Goal: Information Seeking & Learning: Check status

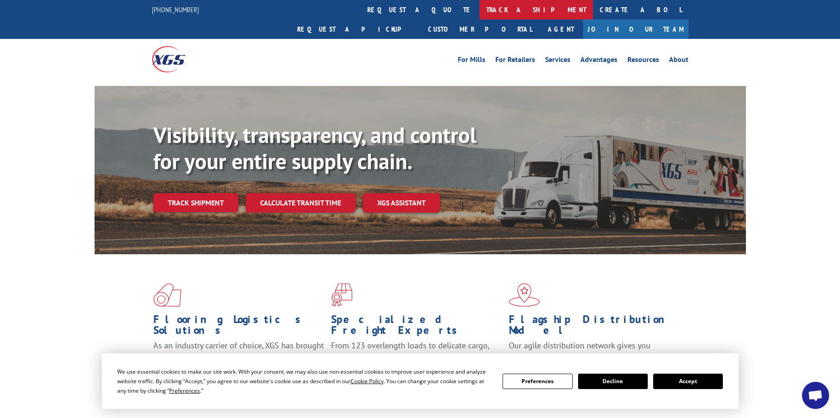
click at [479, 8] on link "track a shipment" at bounding box center [535, 9] width 113 height 19
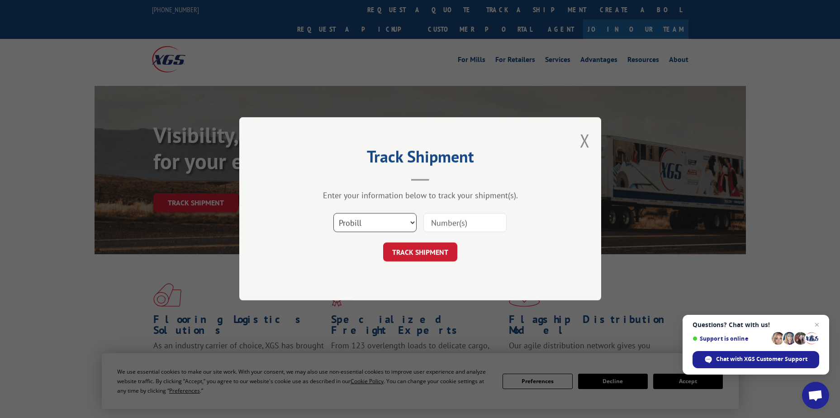
click at [378, 219] on select "Select category... Probill BOL PO" at bounding box center [374, 222] width 83 height 19
select select "po"
click at [333, 213] on select "Select category... Probill BOL PO" at bounding box center [374, 222] width 83 height 19
click at [428, 222] on input at bounding box center [464, 222] width 83 height 19
paste input "20501358"
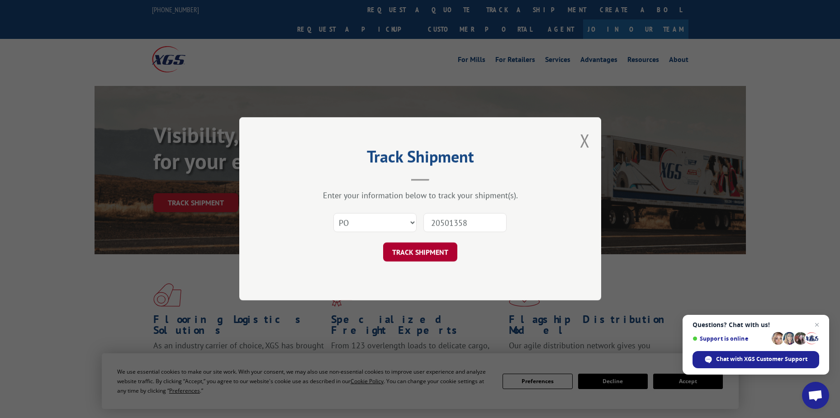
type input "20501358"
click at [430, 248] on button "TRACK SHIPMENT" at bounding box center [420, 252] width 74 height 19
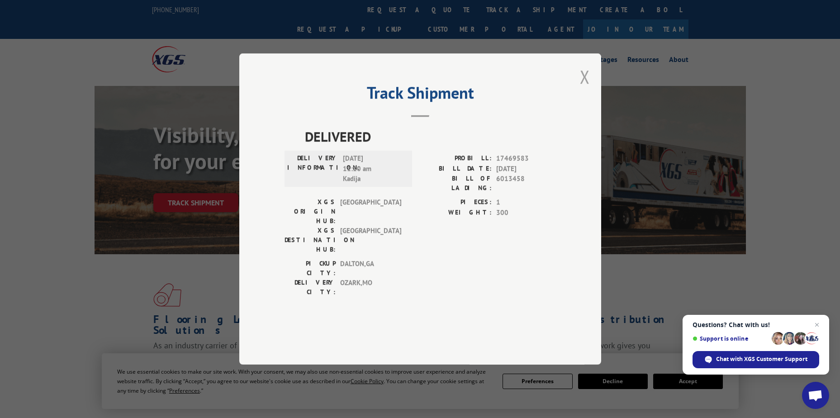
click at [582, 89] on button "Close modal" at bounding box center [585, 77] width 10 height 24
